Goal: Contribute content

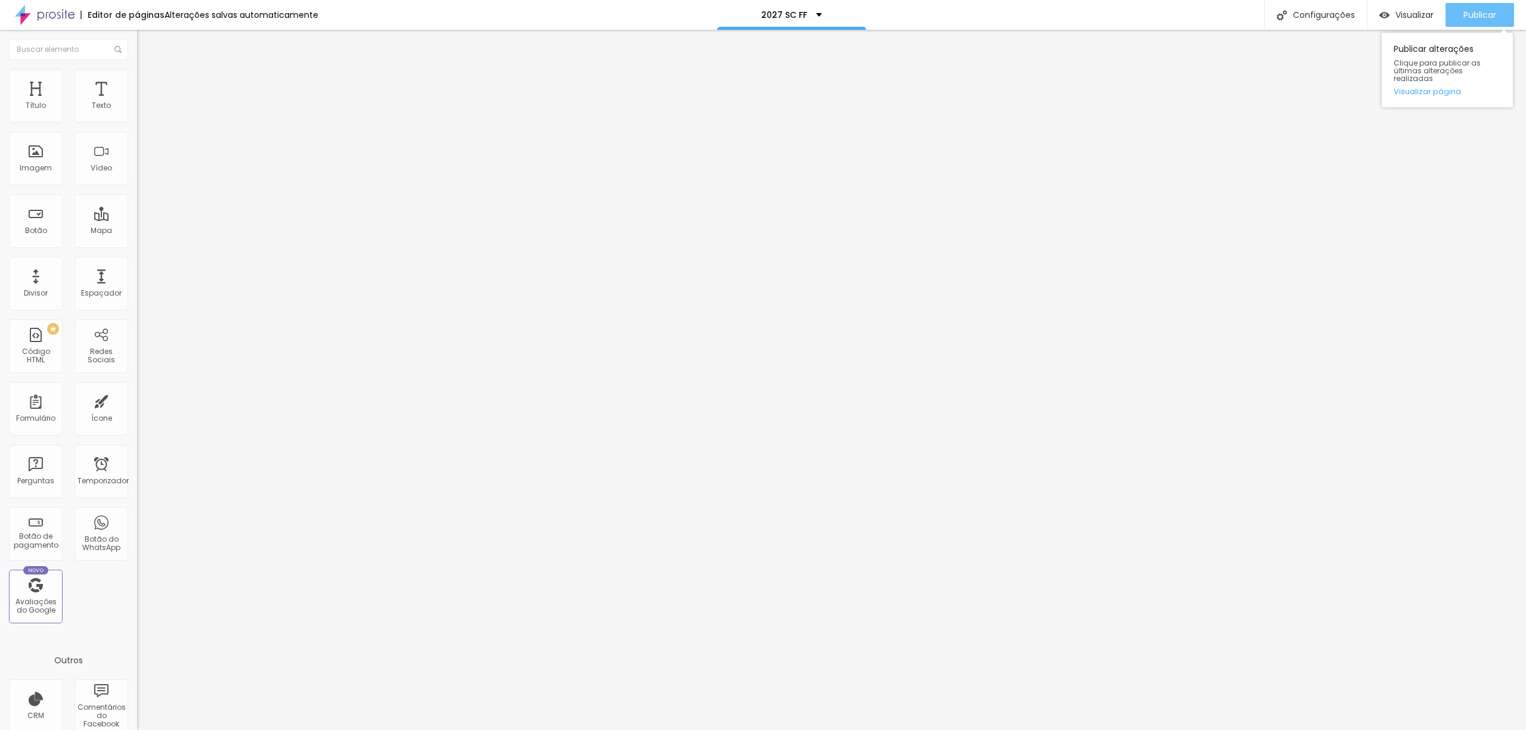
click at [1473, 13] on font "Publicar" at bounding box center [1479, 15] width 33 height 12
click at [1474, 14] on font "Publicar" at bounding box center [1479, 15] width 33 height 12
click at [1463, 13] on font "Publicar" at bounding box center [1479, 15] width 33 height 12
click at [1472, 10] on font "Publicar" at bounding box center [1479, 15] width 33 height 12
